Goal: Find specific page/section: Find specific page/section

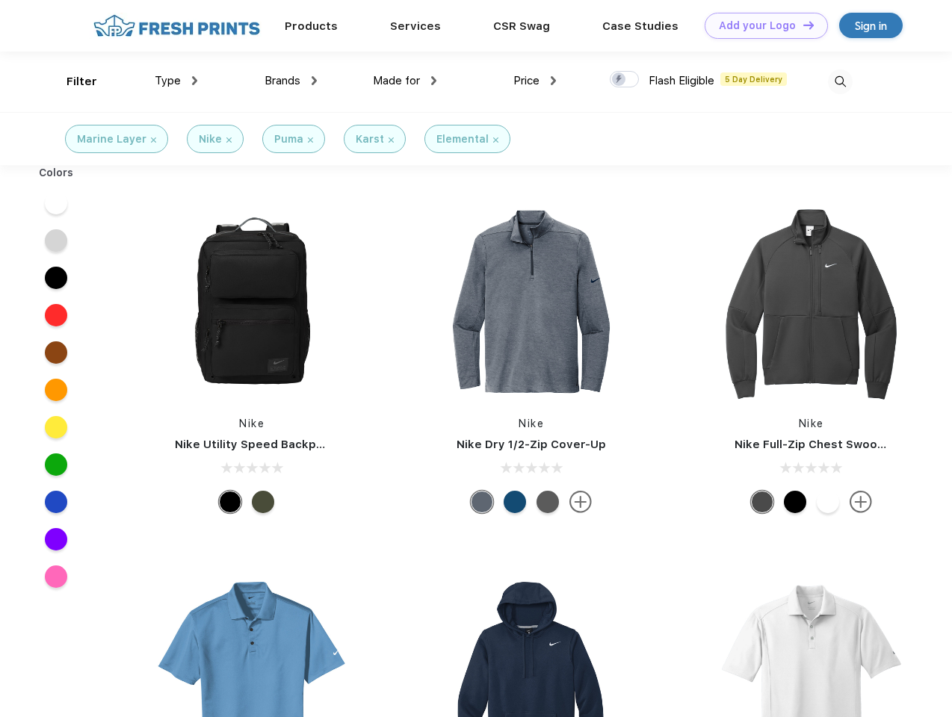
click at [760, 25] on link "Add your Logo Design Tool" at bounding box center [765, 26] width 123 height 26
click at [0, 0] on div "Design Tool" at bounding box center [0, 0] width 0 height 0
click at [801, 25] on link "Add your Logo Design Tool" at bounding box center [765, 26] width 123 height 26
click at [72, 81] on div "Filter" at bounding box center [81, 81] width 31 height 17
click at [176, 81] on span "Type" at bounding box center [168, 80] width 26 height 13
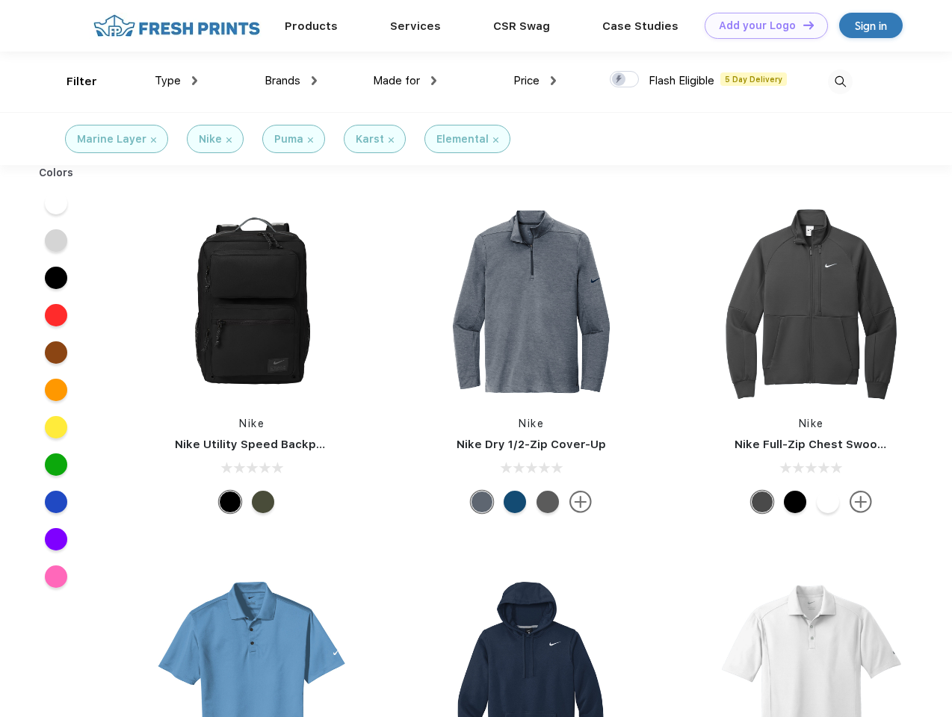
click at [291, 81] on span "Brands" at bounding box center [282, 80] width 36 height 13
click at [405, 81] on span "Made for" at bounding box center [396, 80] width 47 height 13
click at [535, 81] on span "Price" at bounding box center [526, 80] width 26 height 13
click at [624, 80] on div at bounding box center [624, 79] width 29 height 16
click at [619, 80] on input "checkbox" at bounding box center [615, 75] width 10 height 10
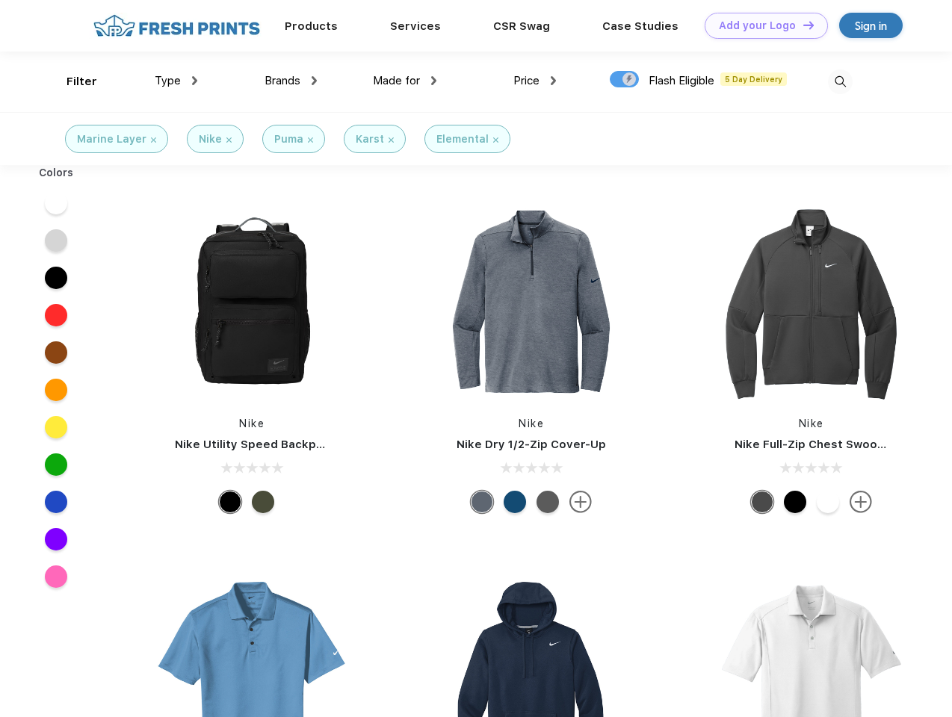
click at [840, 81] on img at bounding box center [840, 81] width 25 height 25
